Goal: Book appointment/travel/reservation

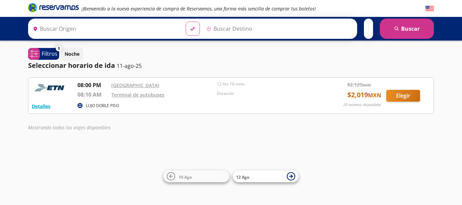
type input "[GEOGRAPHIC_DATA], [GEOGRAPHIC_DATA]"
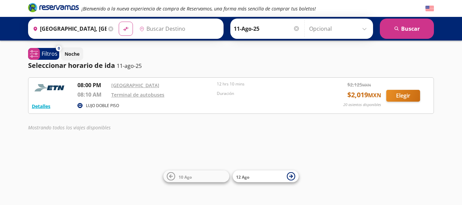
type input "Terminal de Autobuses, [GEOGRAPHIC_DATA]"
click at [134, 93] on link "Terminal de autobuses" at bounding box center [137, 95] width 53 height 6
click at [288, 176] on icon at bounding box center [291, 176] width 8 height 8
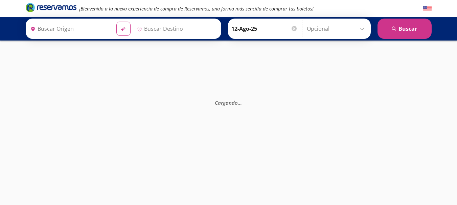
type input "[GEOGRAPHIC_DATA], [GEOGRAPHIC_DATA]"
type input "Terminal de Autobuses, [GEOGRAPHIC_DATA]"
type input "[GEOGRAPHIC_DATA], [GEOGRAPHIC_DATA]"
type input "Terminal de Autobuses, [GEOGRAPHIC_DATA]"
